Goal: Transaction & Acquisition: Subscribe to service/newsletter

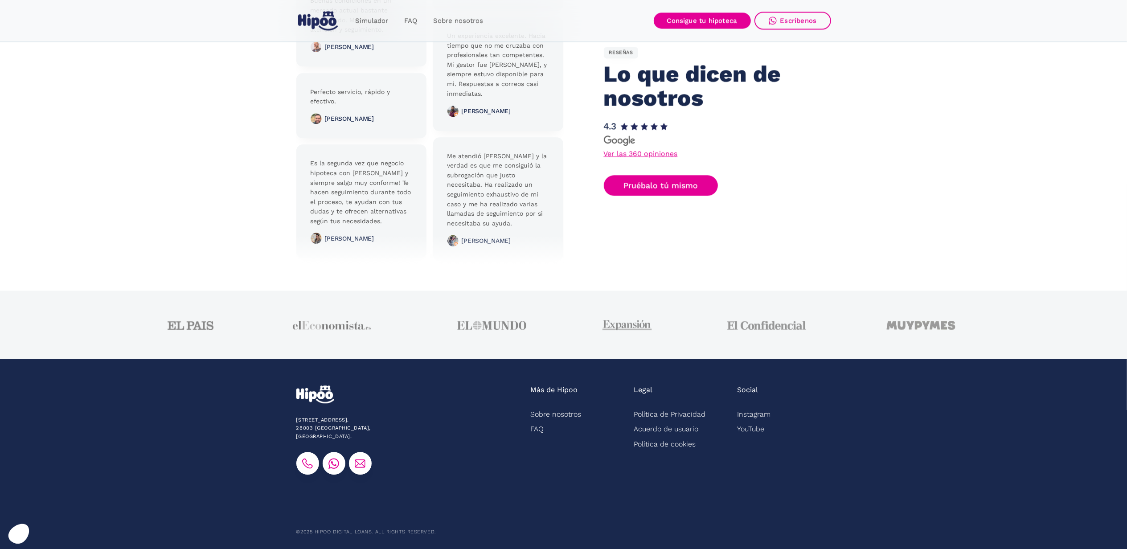
scroll to position [2081, 0]
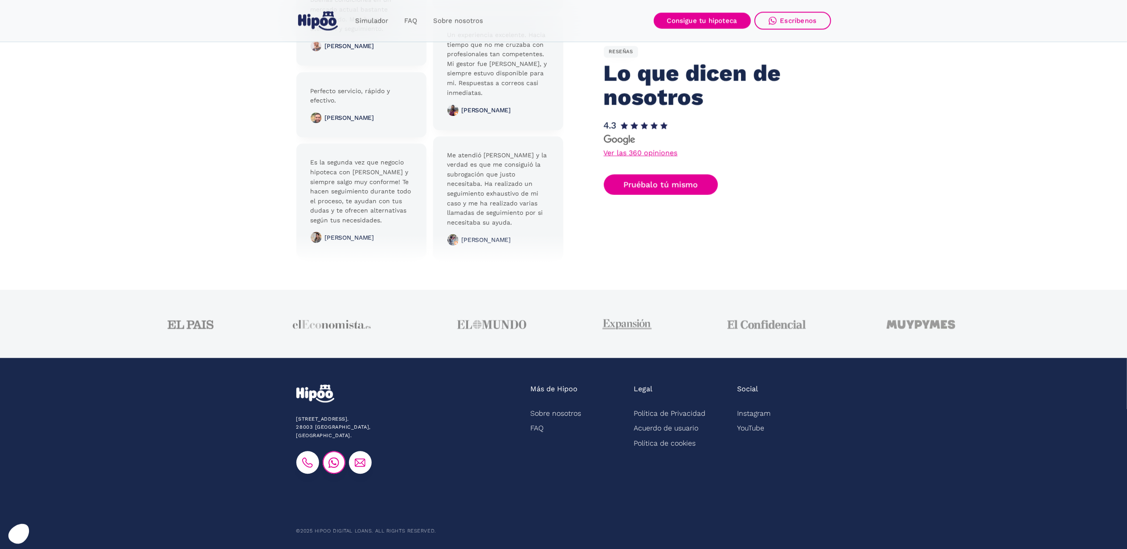
click at [331, 457] on img at bounding box center [333, 462] width 11 height 11
click at [311, 457] on img at bounding box center [307, 462] width 11 height 11
click at [817, 273] on section "Buenas condiciones en un mercado actual bastante complicado. Muy buena atención…" at bounding box center [563, 120] width 1127 height 339
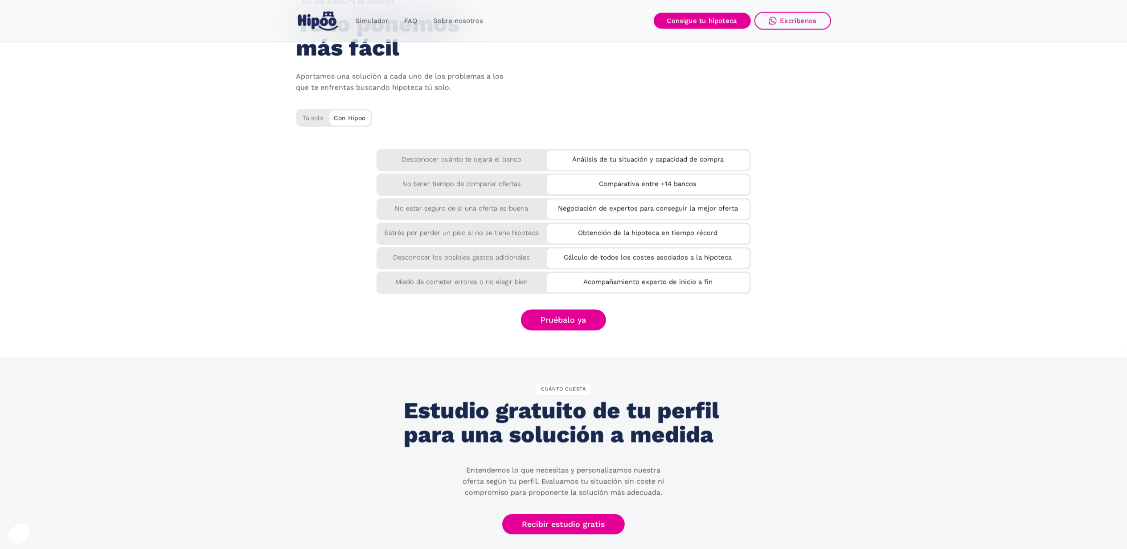
scroll to position [1368, 0]
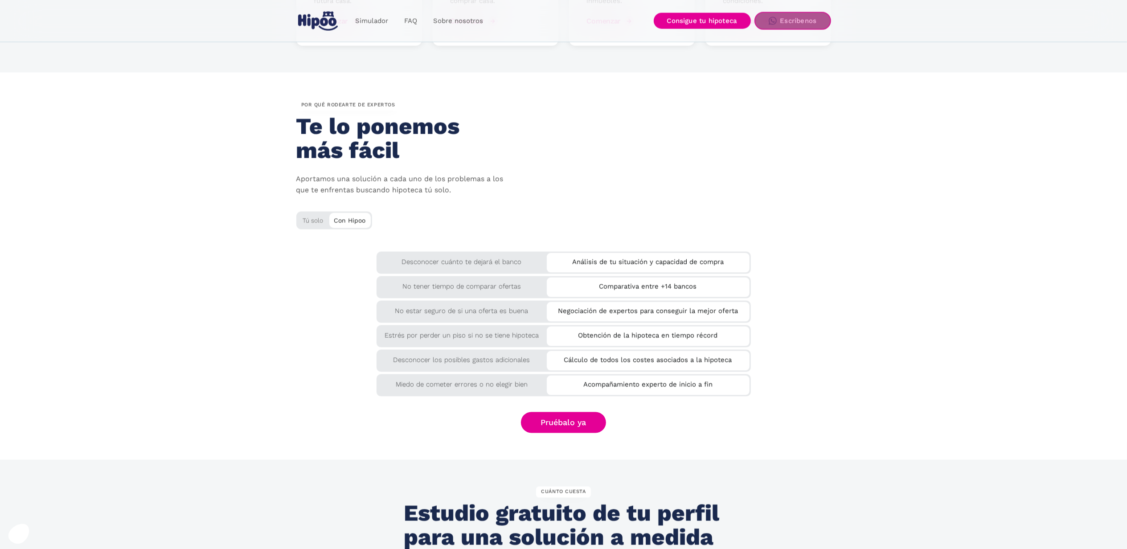
click at [804, 17] on div "Escríbenos" at bounding box center [798, 21] width 37 height 8
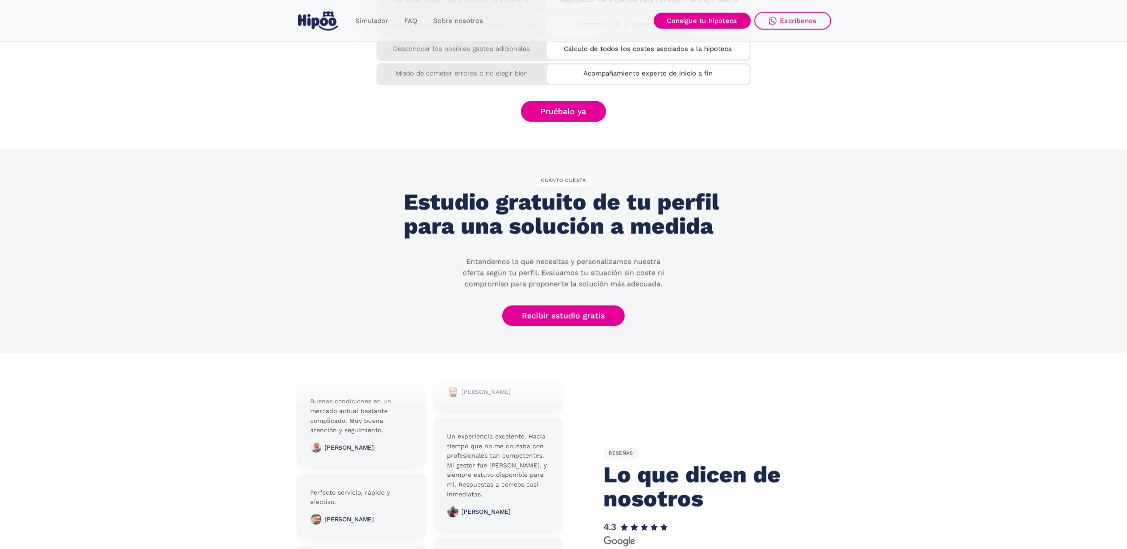
scroll to position [1665, 0]
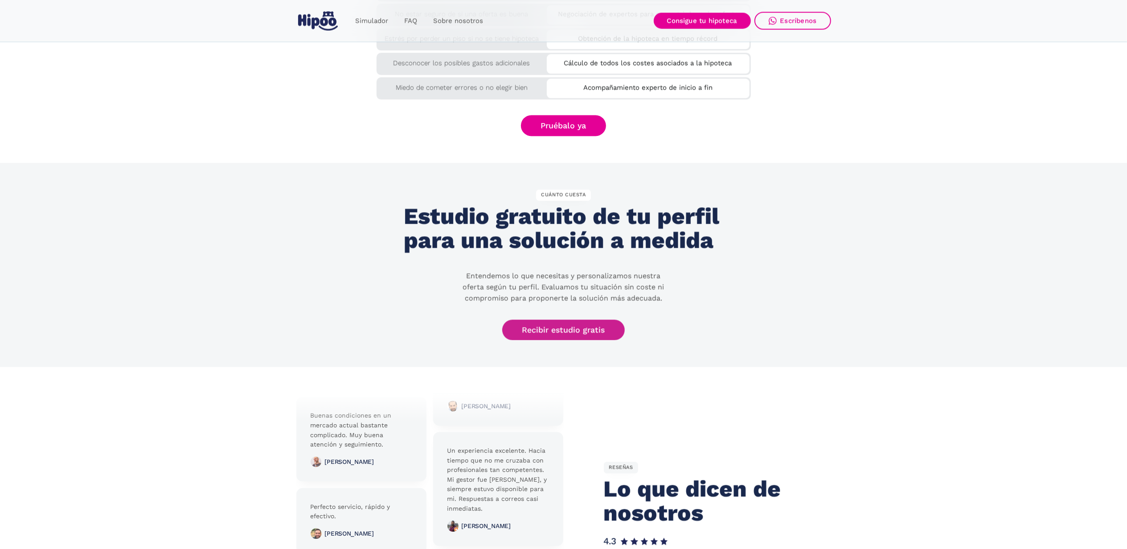
click at [565, 327] on link "Recibir estudio gratis" at bounding box center [563, 330] width 123 height 21
